Goal: Task Accomplishment & Management: Complete application form

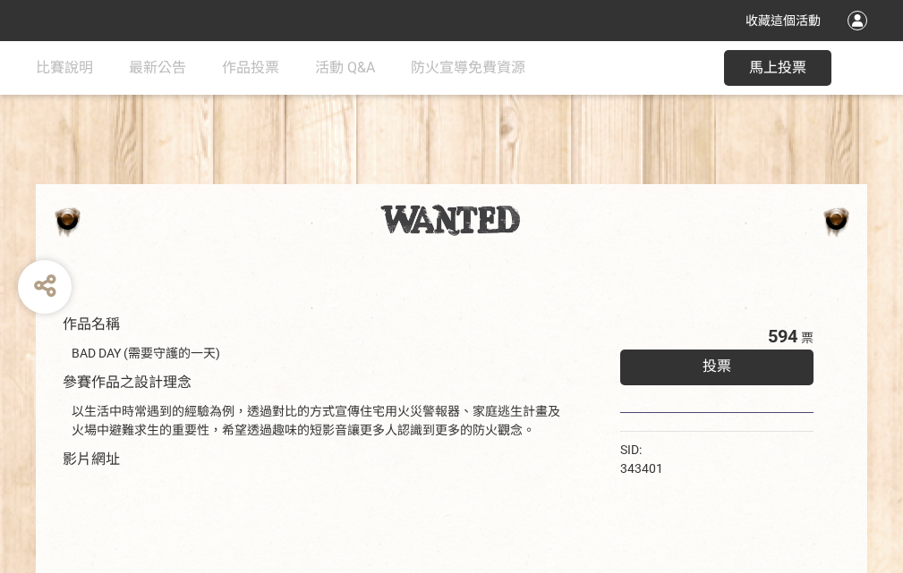
click at [860, 38] on div "收藏這個活動" at bounding box center [451, 20] width 903 height 41
click at [559, 176] on div "作品名稱 BAD DAY (需要守護的一天) 參賽作品之設計理念 以生活中時常遇到的經驗為例，透過對比的方式宣傳住宅用火災警報器、家庭逃生計畫及火場中避難求生…" at bounding box center [451, 417] width 903 height 752
click at [712, 362] on span "投票" at bounding box center [716, 366] width 29 height 17
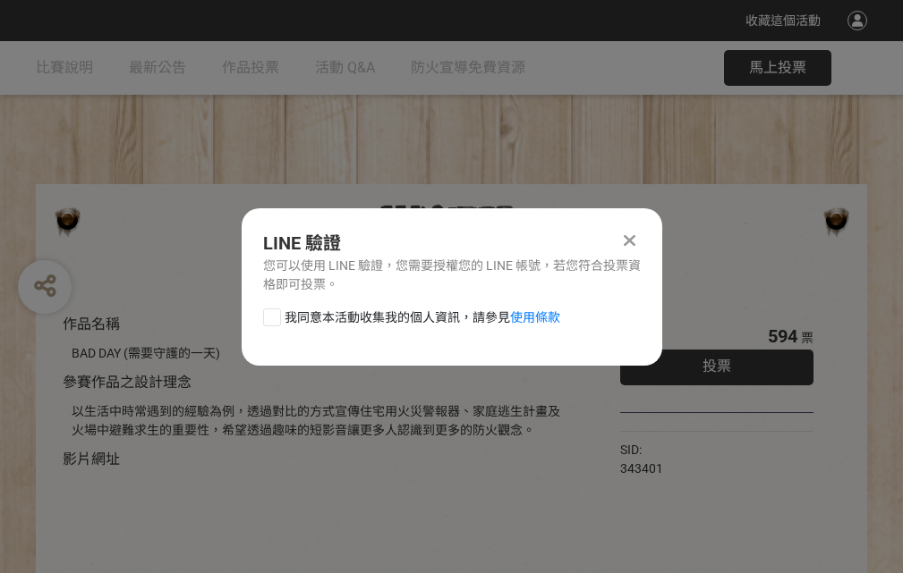
click at [270, 314] on div at bounding box center [272, 318] width 18 height 18
checkbox input "true"
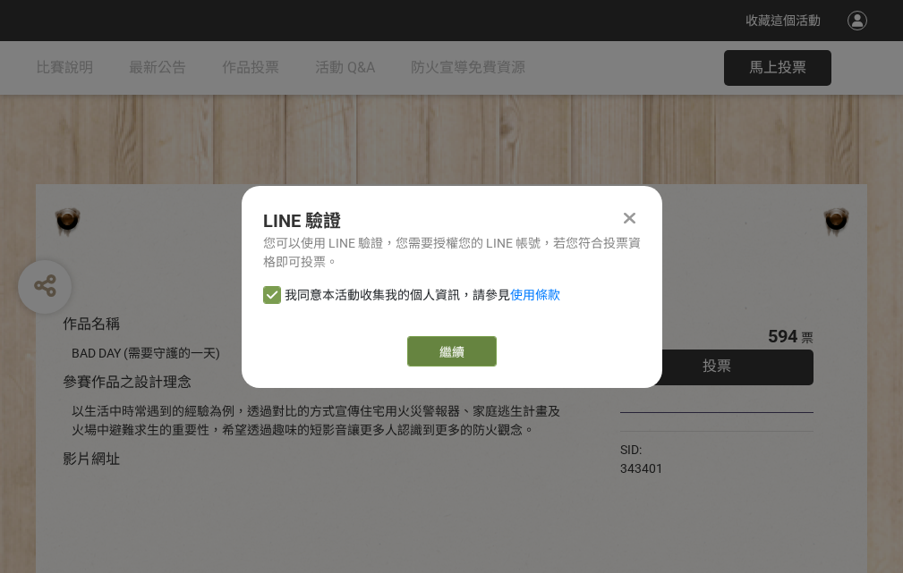
click at [450, 352] on link "繼續" at bounding box center [451, 351] width 89 height 30
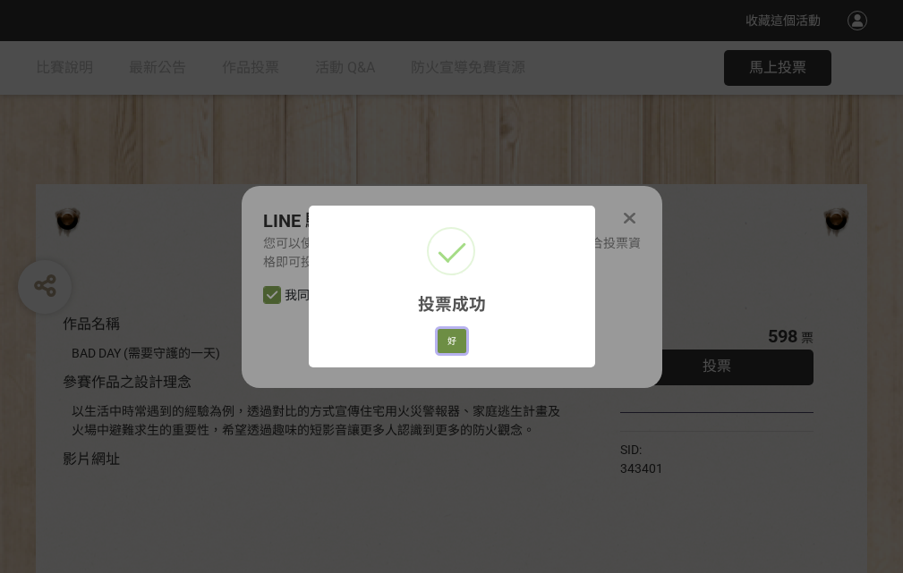
click at [446, 338] on button "好" at bounding box center [451, 341] width 29 height 25
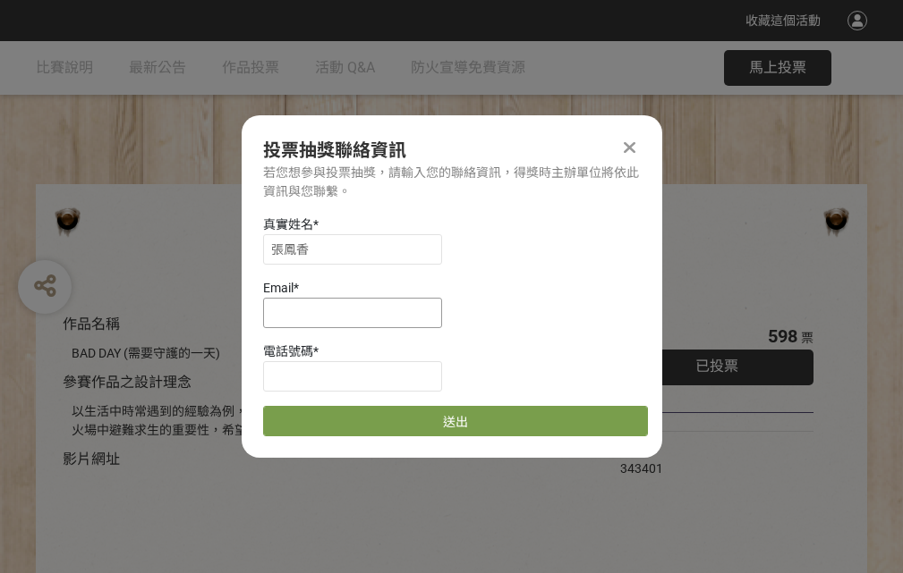
click at [358, 312] on input at bounding box center [352, 313] width 179 height 30
type input "[EMAIL_ADDRESS][DOMAIN_NAME]"
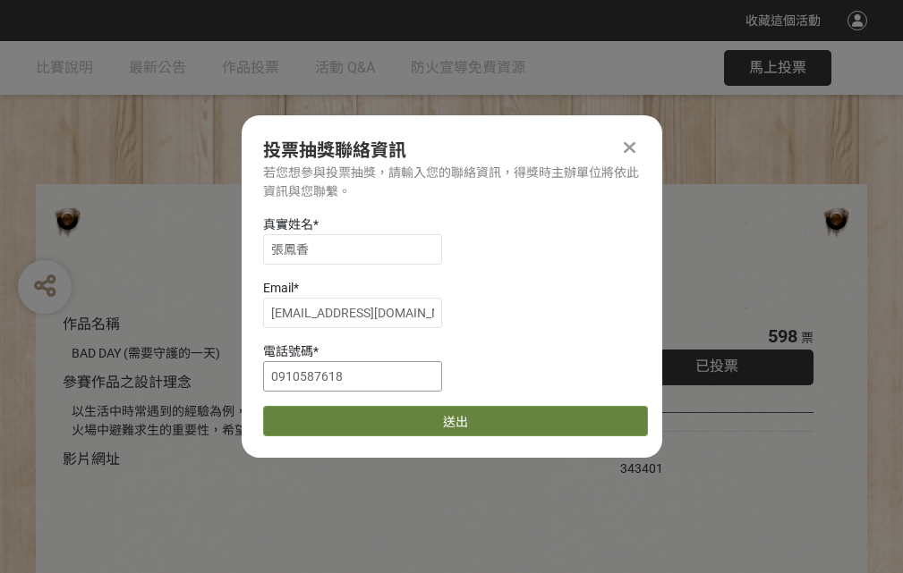
type input "0910587618"
click at [314, 415] on button "送出" at bounding box center [455, 421] width 385 height 30
